Goal: Information Seeking & Learning: Check status

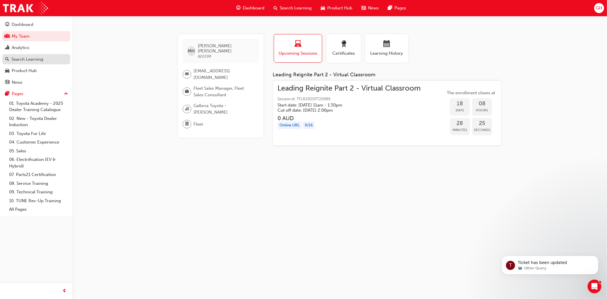
click at [29, 62] on div "Search Learning" at bounding box center [27, 59] width 32 height 7
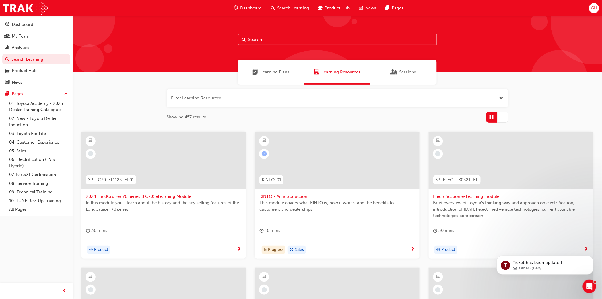
click at [406, 73] on span "Sessions" at bounding box center [407, 72] width 17 height 7
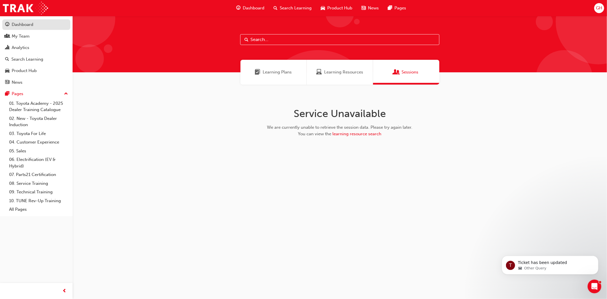
click at [17, 25] on div "Dashboard" at bounding box center [23, 24] width 22 height 7
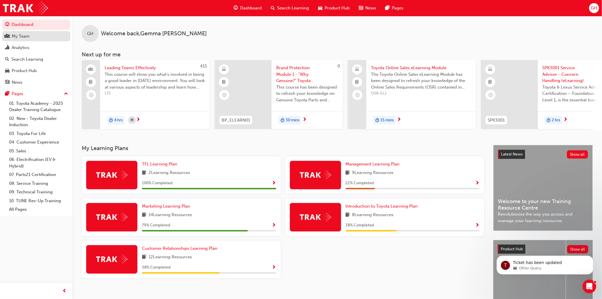
click at [19, 36] on div "My Team" at bounding box center [21, 36] width 18 height 7
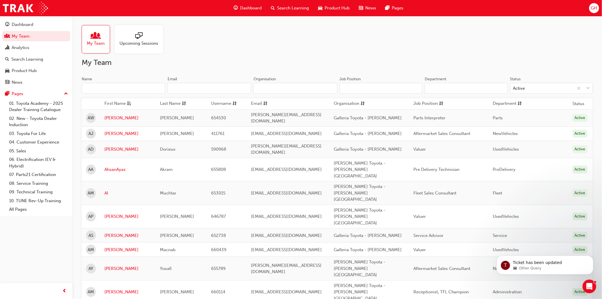
click at [145, 34] on div at bounding box center [139, 36] width 39 height 8
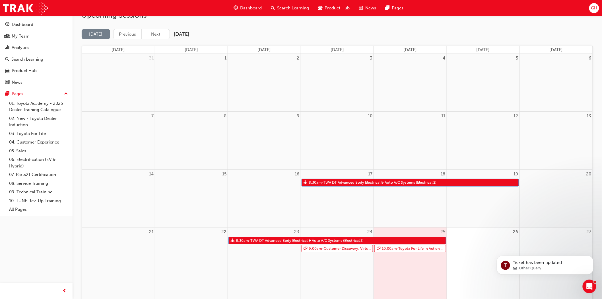
scroll to position [39, 0]
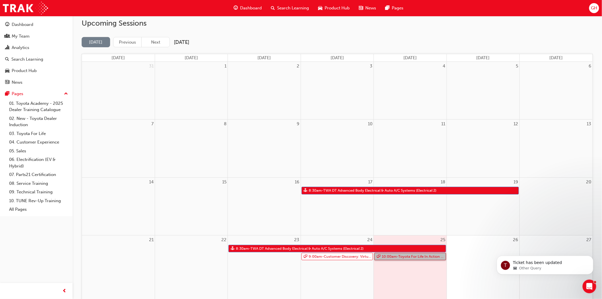
click at [409, 258] on link "10:00am - Toyota For Life In Action - Virtual Classroom" at bounding box center [410, 257] width 71 height 8
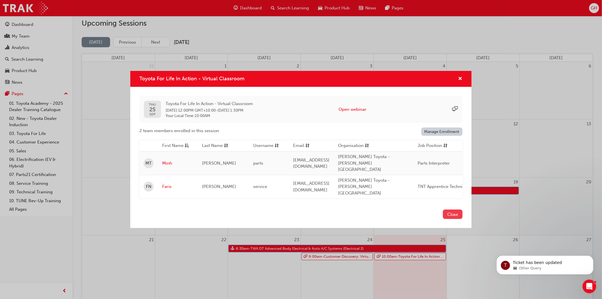
click at [445, 209] on button "Close" at bounding box center [453, 213] width 20 height 9
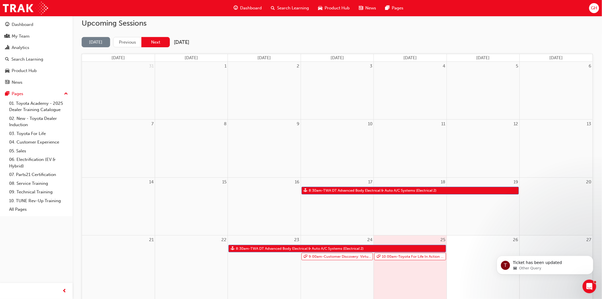
click at [147, 41] on button "Next" at bounding box center [155, 42] width 28 height 11
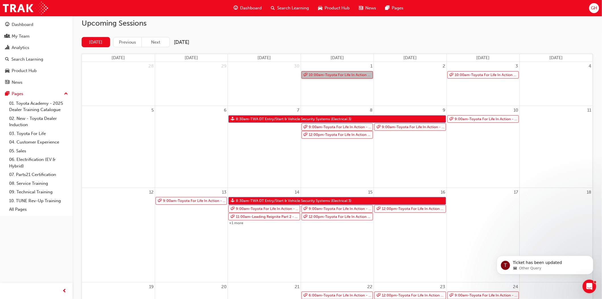
click at [332, 75] on link "10:00am - Toyota For Life In Action - Virtual Classroom" at bounding box center [337, 75] width 71 height 8
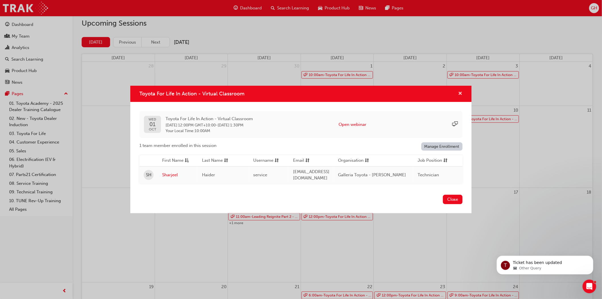
click at [461, 92] on span "cross-icon" at bounding box center [460, 93] width 4 height 5
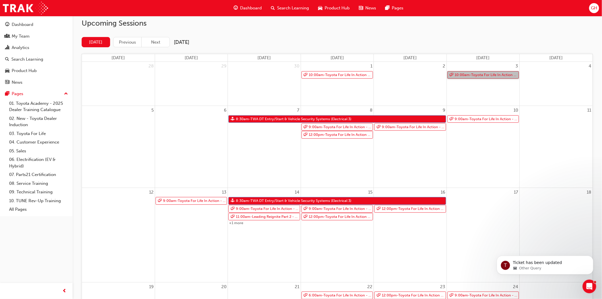
click at [482, 73] on link "10:00am - Toyota For Life In Action - Virtual Classroom" at bounding box center [483, 75] width 71 height 8
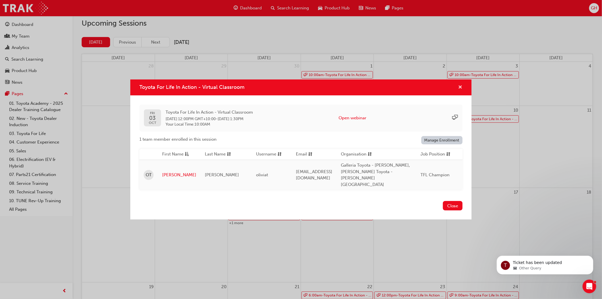
click at [460, 90] on span "cross-icon" at bounding box center [460, 87] width 4 height 5
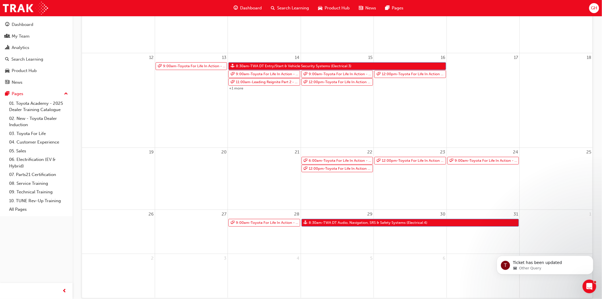
scroll to position [201, 0]
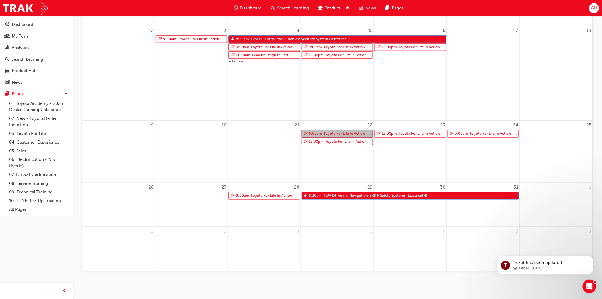
click at [343, 134] on link "6:00am - Toyota For Life In Action - Virtual Classroom" at bounding box center [337, 134] width 71 height 8
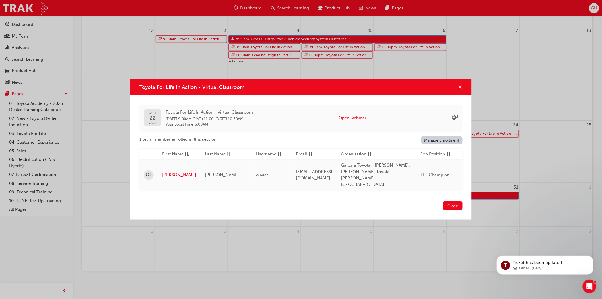
click at [460, 90] on span "cross-icon" at bounding box center [460, 87] width 4 height 5
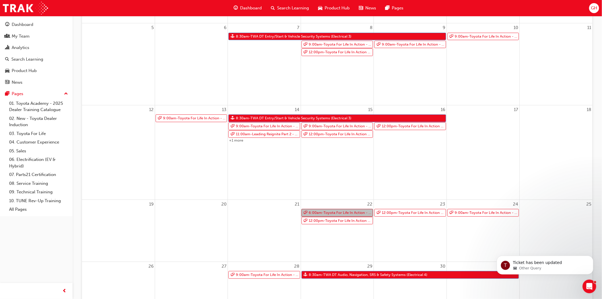
scroll to position [90, 0]
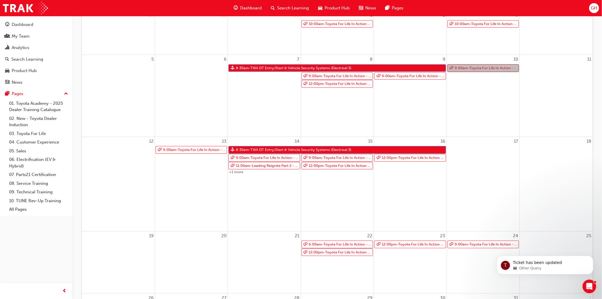
click at [465, 68] on link "9:00am - Toyota For Life In Action - Virtual Classroom" at bounding box center [483, 68] width 71 height 8
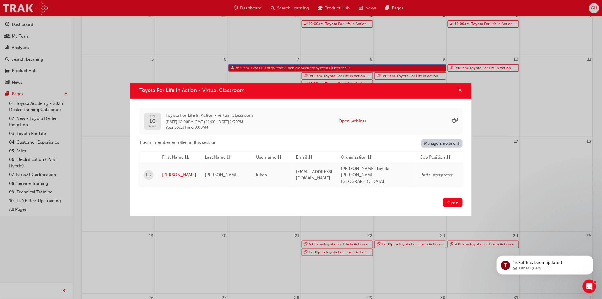
click at [461, 94] on button "Toyota For Life In Action - Virtual Classroom" at bounding box center [460, 90] width 4 height 7
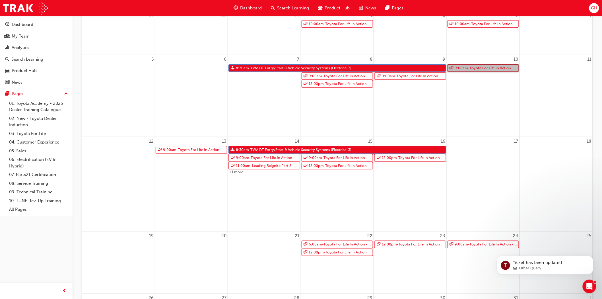
scroll to position [19, 0]
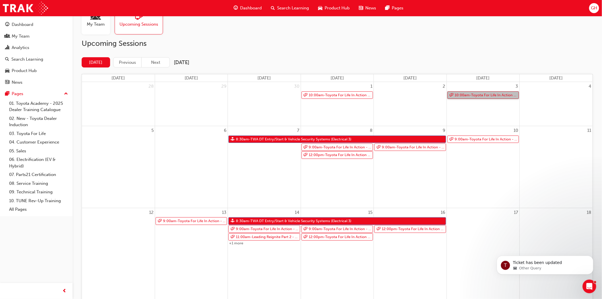
click at [467, 96] on link "10:00am - Toyota For Life In Action - Virtual Classroom" at bounding box center [483, 95] width 71 height 8
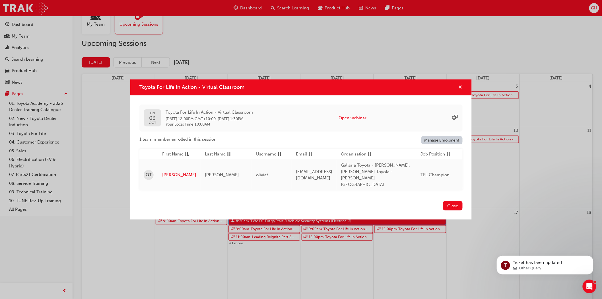
click at [462, 90] on span "cross-icon" at bounding box center [460, 87] width 4 height 5
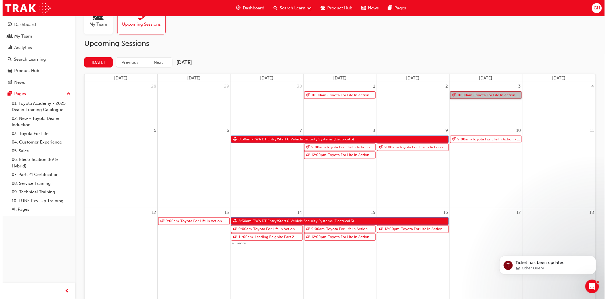
scroll to position [0, 0]
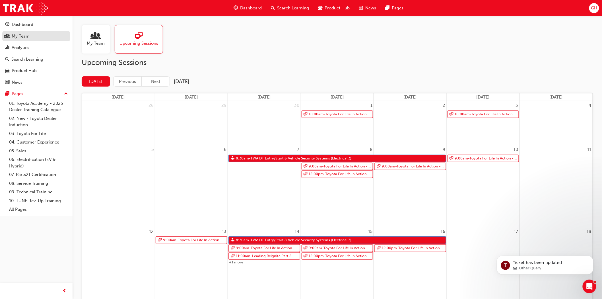
click at [26, 38] on div "My Team" at bounding box center [21, 36] width 18 height 7
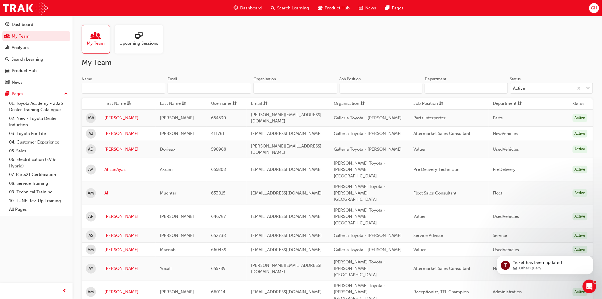
click at [118, 89] on input "Name" at bounding box center [124, 88] width 84 height 11
type input "ol"
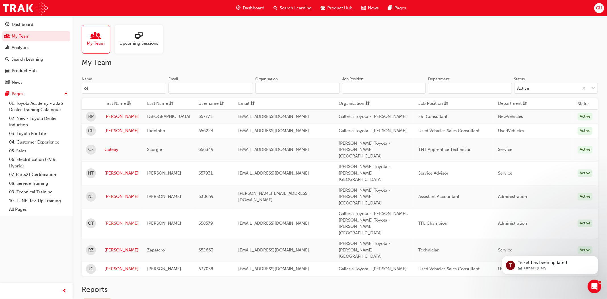
click at [115, 220] on link "[PERSON_NAME]" at bounding box center [121, 223] width 34 height 7
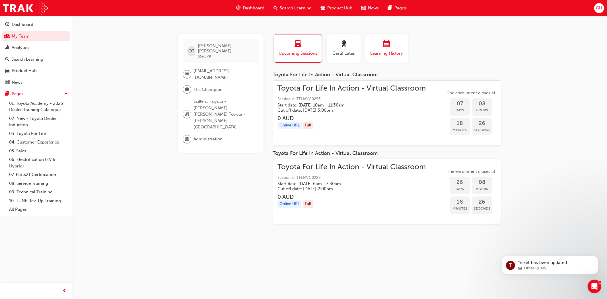
click at [395, 50] on span "Learning History" at bounding box center [387, 53] width 34 height 7
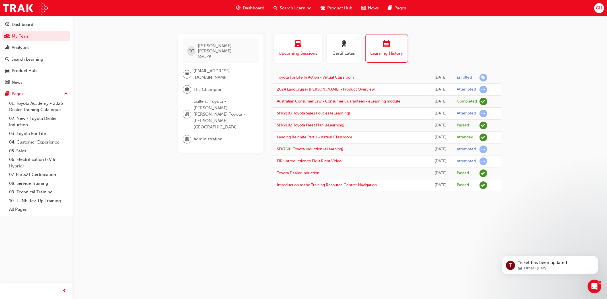
click at [298, 48] on span "laptop-icon" at bounding box center [298, 44] width 7 height 8
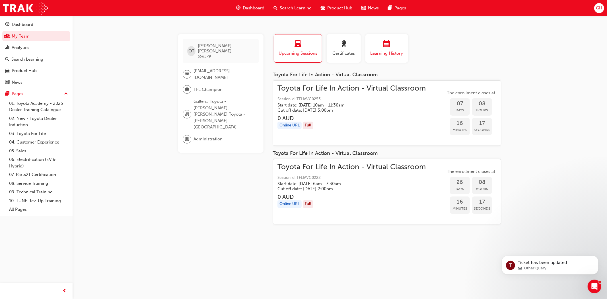
click at [376, 52] on span "Learning History" at bounding box center [387, 53] width 34 height 7
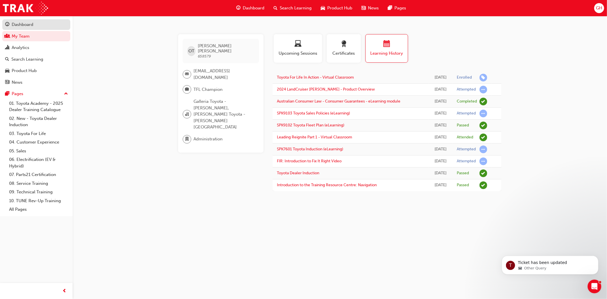
click at [18, 23] on div "Dashboard" at bounding box center [23, 24] width 22 height 7
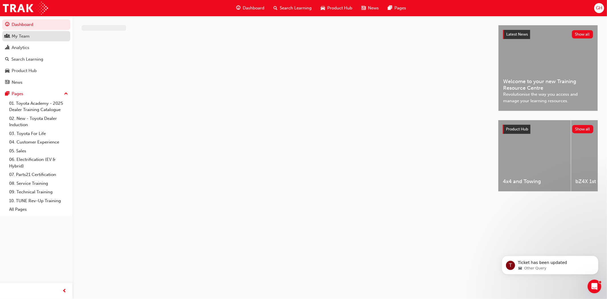
click at [21, 34] on div "My Team" at bounding box center [21, 36] width 18 height 7
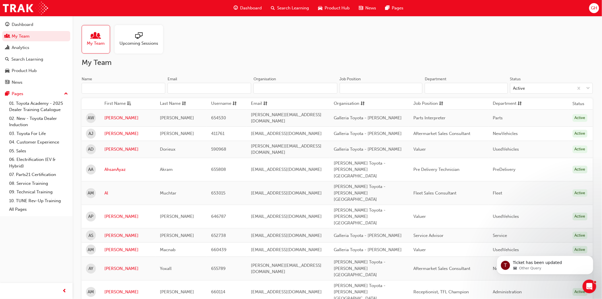
click at [92, 86] on input "Name" at bounding box center [124, 88] width 84 height 11
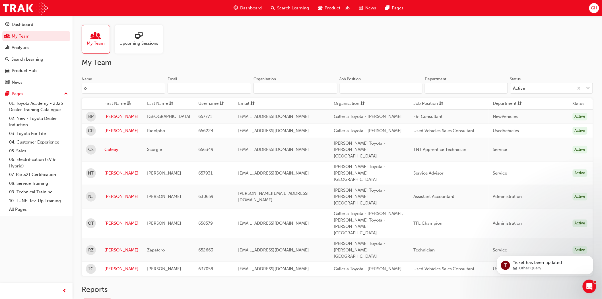
type input "ol"
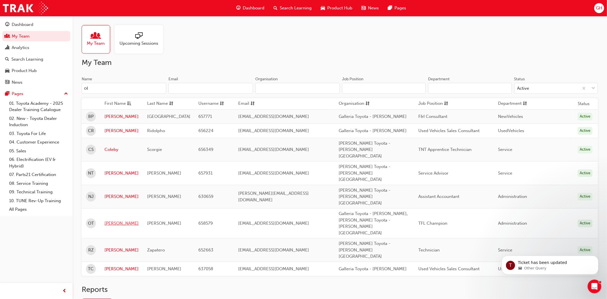
click at [112, 220] on link "[PERSON_NAME]" at bounding box center [121, 223] width 34 height 7
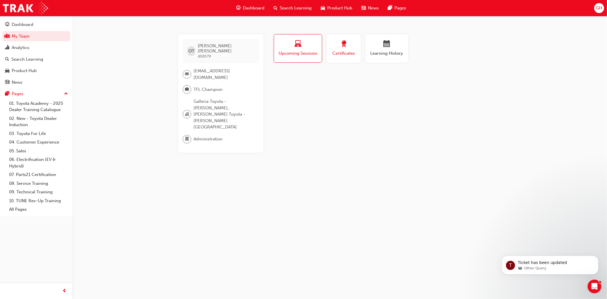
click at [337, 50] on span "Certificates" at bounding box center [344, 53] width 26 height 7
click at [378, 52] on span "Learning History" at bounding box center [387, 53] width 34 height 7
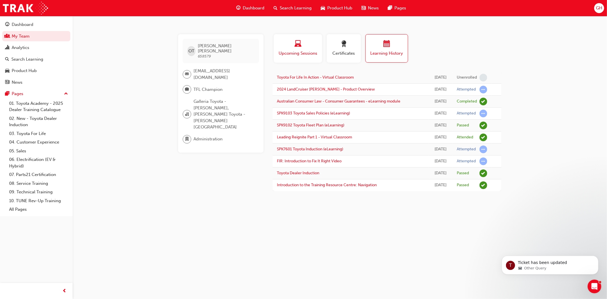
click at [312, 54] on span "Upcoming Sessions" at bounding box center [298, 53] width 40 height 7
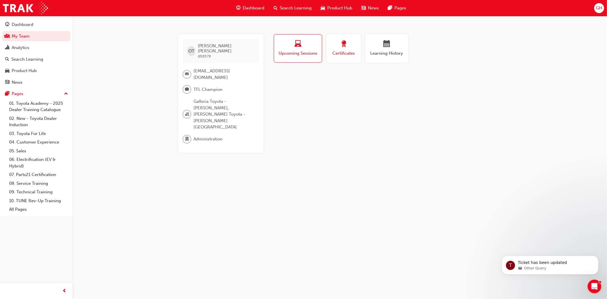
click at [335, 55] on span "Certificates" at bounding box center [344, 53] width 26 height 7
click at [379, 52] on span "Learning History" at bounding box center [387, 53] width 34 height 7
